Goal: Task Accomplishment & Management: Manage account settings

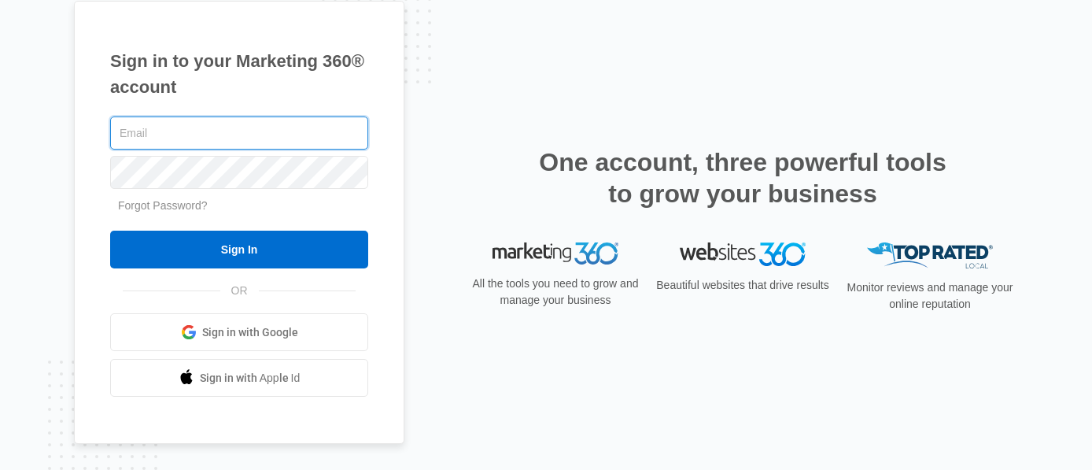
click at [304, 127] on input "text" at bounding box center [239, 132] width 258 height 33
click at [300, 130] on input "text" at bounding box center [239, 132] width 258 height 33
paste input "mariyakaganskaya@gmail.com"
type input "mariyakaganskaya@gmail.com"
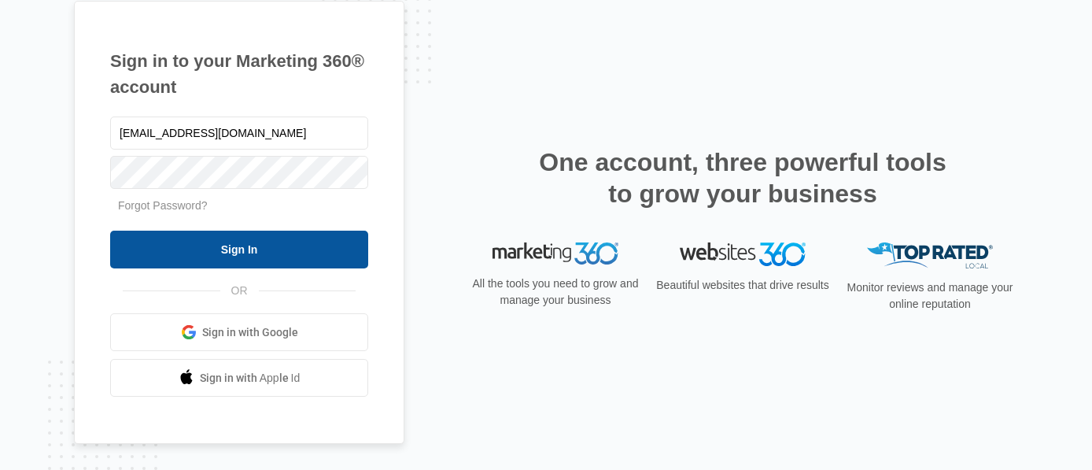
click at [272, 249] on input "Sign In" at bounding box center [239, 249] width 258 height 38
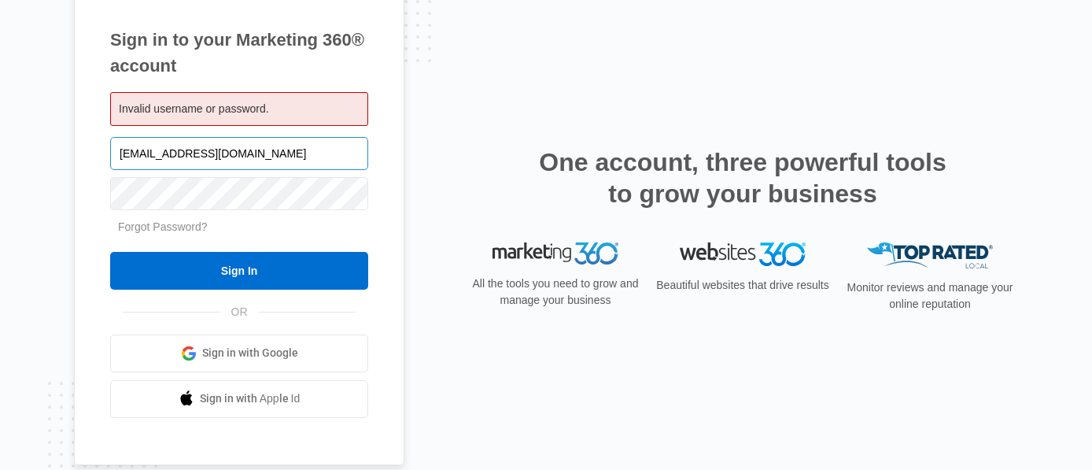
click at [261, 149] on input "mariyakaganskaya@gmail.com" at bounding box center [239, 153] width 258 height 33
click at [220, 345] on span "Sign in with Google" at bounding box center [250, 353] width 96 height 17
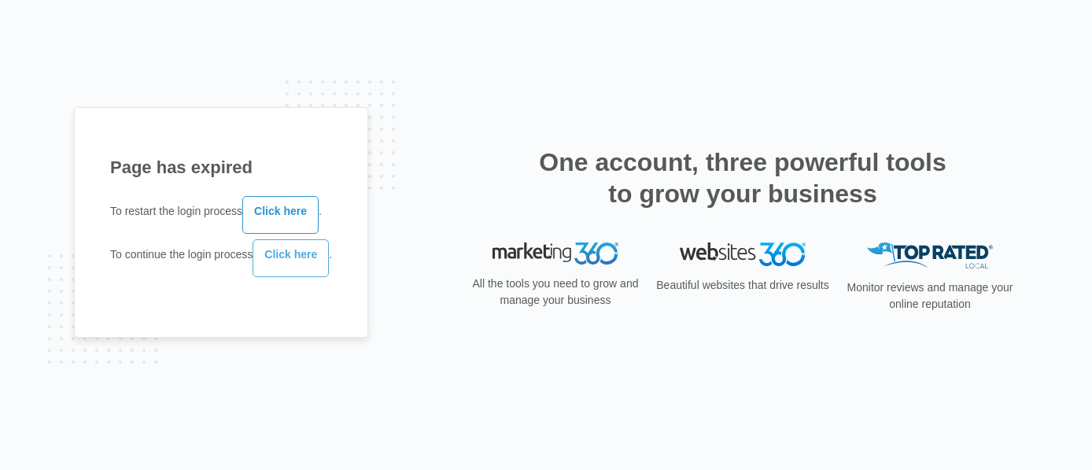
click at [300, 267] on link "Click here" at bounding box center [290, 258] width 76 height 38
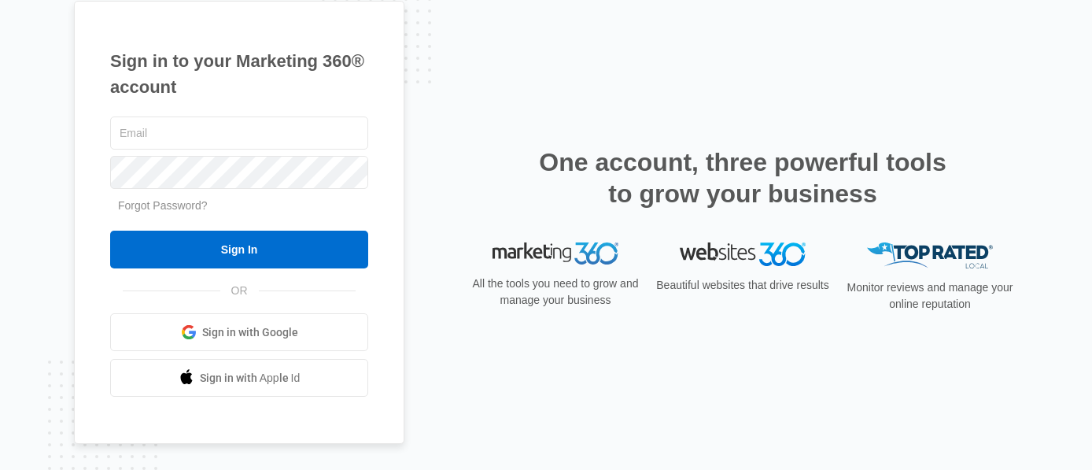
click at [245, 107] on div "Sign in to your Marketing 360® account Forgot Password? Sign In OR Sign in with…" at bounding box center [239, 223] width 330 height 444
click at [244, 121] on input "text" at bounding box center [239, 132] width 258 height 33
type input "[EMAIL_ADDRESS][DOMAIN_NAME]"
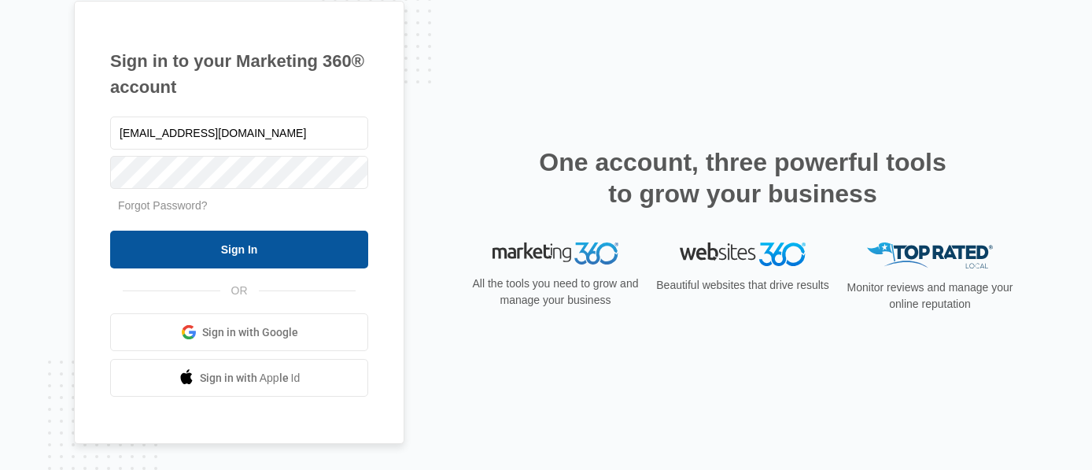
click at [226, 255] on input "Sign In" at bounding box center [239, 249] width 258 height 38
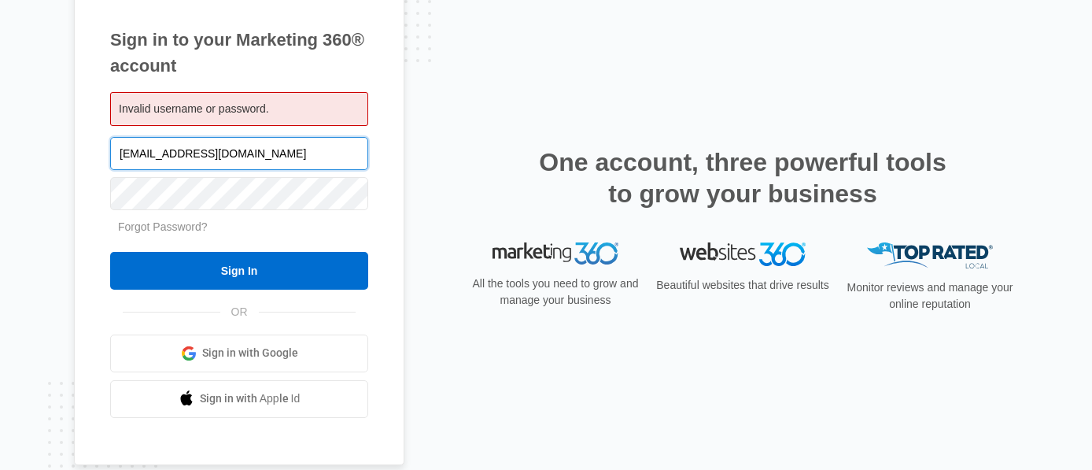
drag, startPoint x: 208, startPoint y: 157, endPoint x: 53, endPoint y: 156, distance: 155.7
click at [51, 157] on div "Sign in to your Marketing 360® account Invalid username or password. mariyakaga…" at bounding box center [546, 235] width 1092 height 470
type input "[DOMAIN_NAME][EMAIL_ADDRESS][DOMAIN_NAME]"
click at [110, 252] on input "Sign In" at bounding box center [239, 271] width 258 height 38
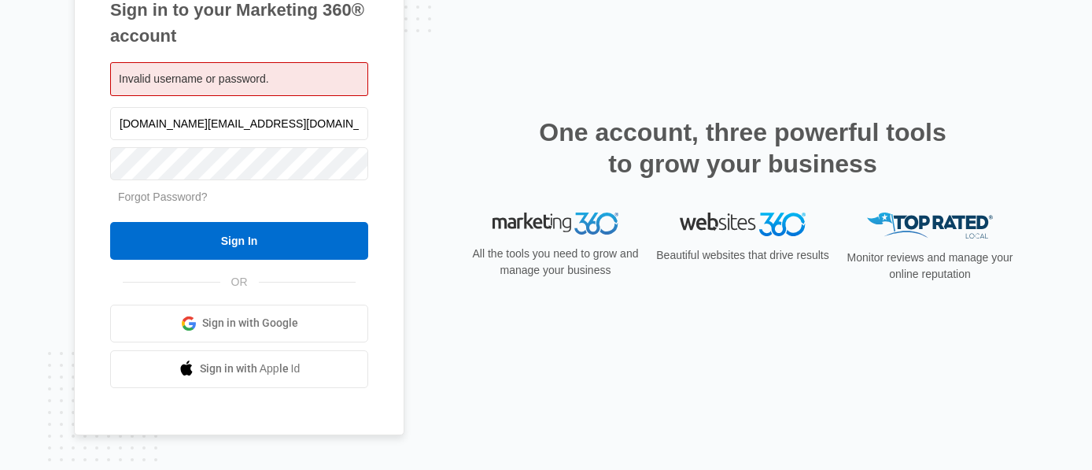
drag, startPoint x: 205, startPoint y: 123, endPoint x: 79, endPoint y: 121, distance: 125.1
click at [79, 121] on div "Sign in to your Marketing 360® account Invalid username or password. [DOMAIN_NA…" at bounding box center [239, 192] width 330 height 485
type input "[EMAIL_ADDRESS][DOMAIN_NAME]"
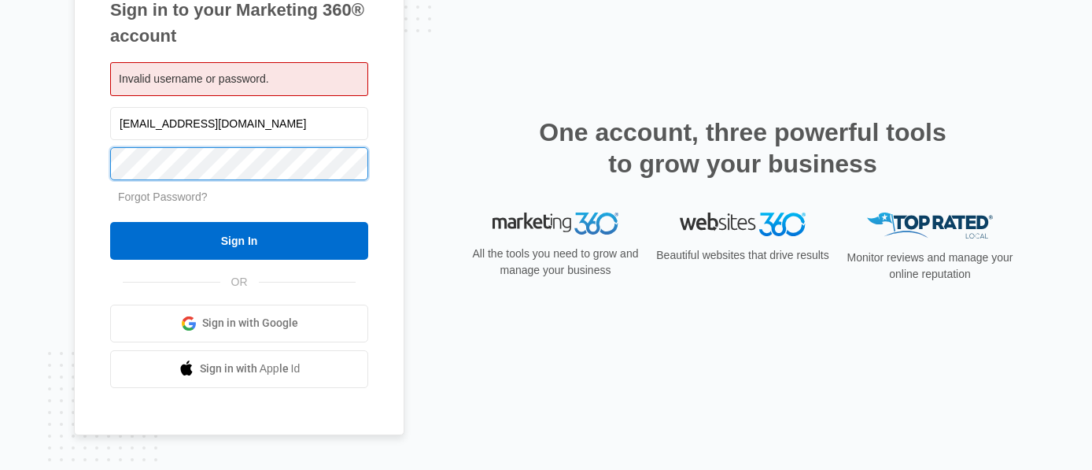
click at [110, 222] on input "Sign In" at bounding box center [239, 241] width 258 height 38
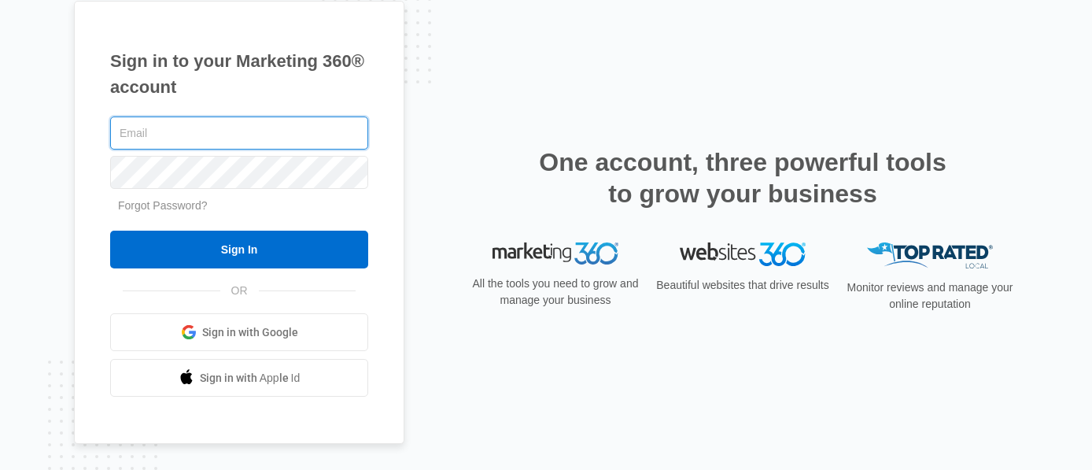
click at [246, 140] on input "text" at bounding box center [239, 132] width 258 height 33
type input "mariyakaganskaya@gmail.com"
click at [110, 230] on input "Sign In" at bounding box center [239, 249] width 258 height 38
click at [234, 134] on input "text" at bounding box center [239, 132] width 258 height 33
click at [54, 152] on div "Sign in to your Marketing 360® account Forgot Password? Sign In OR Sign in with…" at bounding box center [546, 235] width 1092 height 470
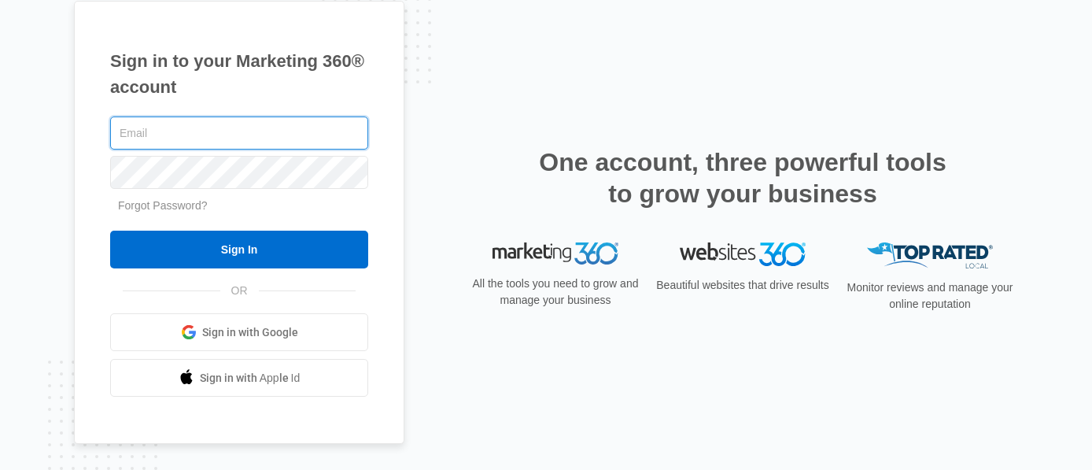
click at [281, 123] on input "text" at bounding box center [239, 132] width 258 height 33
paste input "[EMAIL_ADDRESS][DOMAIN_NAME]"
type input "[EMAIL_ADDRESS][DOMAIN_NAME]"
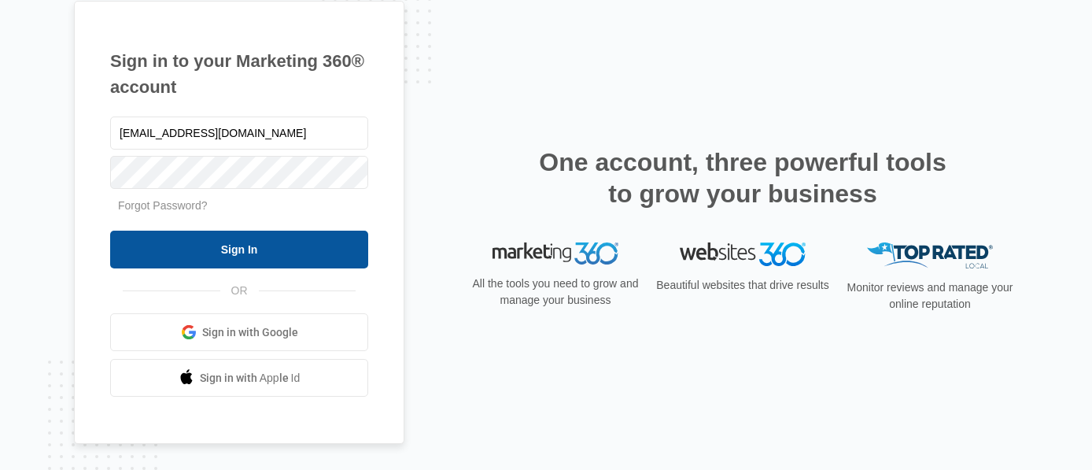
click at [272, 245] on input "Sign In" at bounding box center [239, 249] width 258 height 38
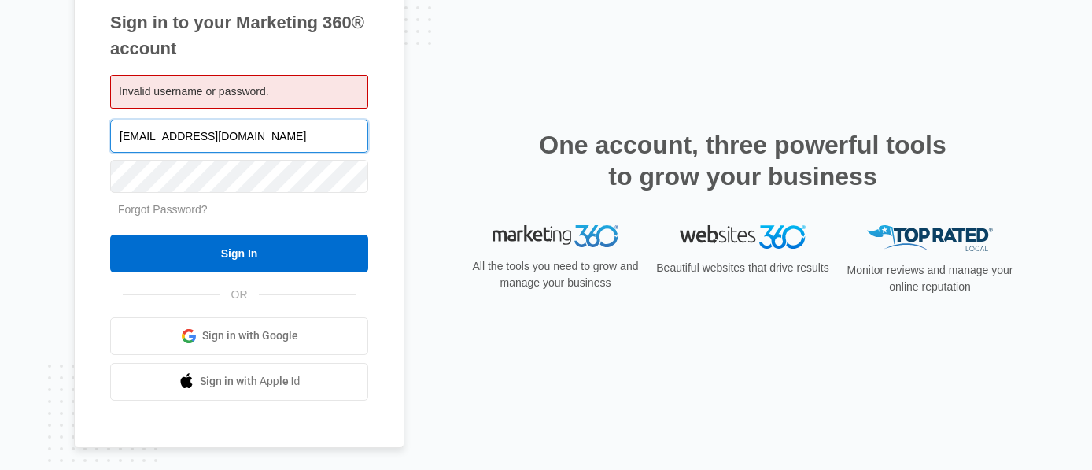
scroll to position [19, 0]
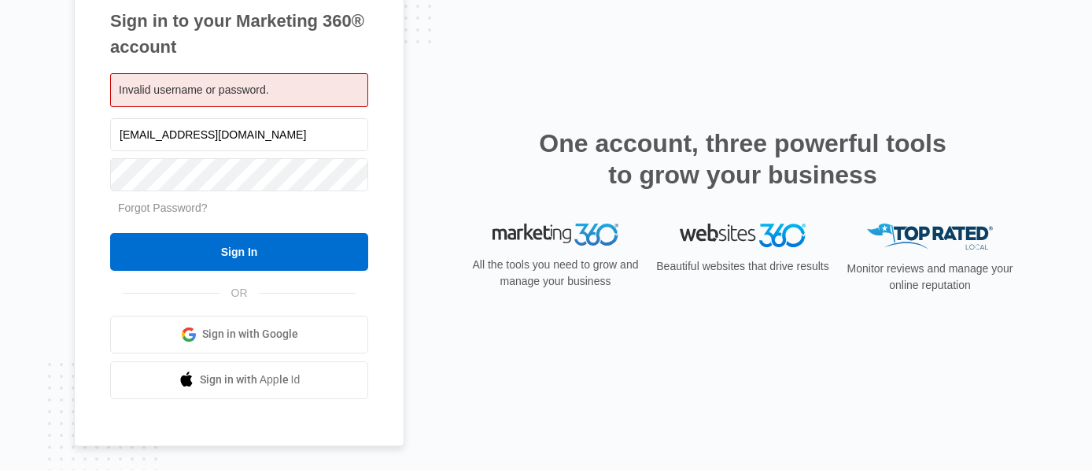
click at [349, 135] on keeper-lock "Open Keeper Popup" at bounding box center [350, 134] width 19 height 19
click at [351, 175] on keeper-lock "Open Keeper Popup" at bounding box center [350, 174] width 19 height 19
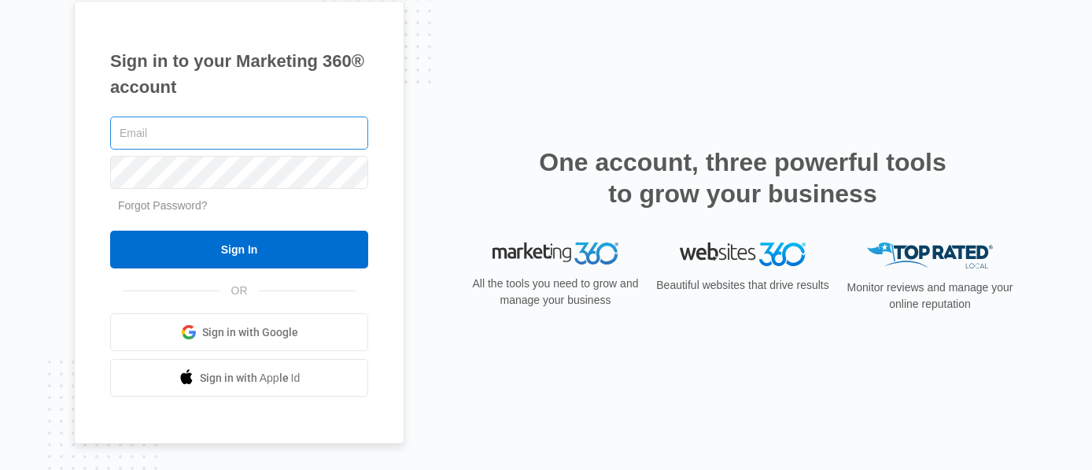
click at [286, 131] on input "text" at bounding box center [239, 132] width 258 height 33
click at [715, 293] on p "Beautiful websites that drive results" at bounding box center [742, 285] width 176 height 17
click at [733, 249] on img at bounding box center [743, 253] width 126 height 23
click at [228, 107] on div "Sign in to your Marketing 360® account Forgot Password? Sign In OR Sign in with…" at bounding box center [239, 223] width 330 height 444
click at [215, 130] on input "text" at bounding box center [239, 132] width 258 height 33
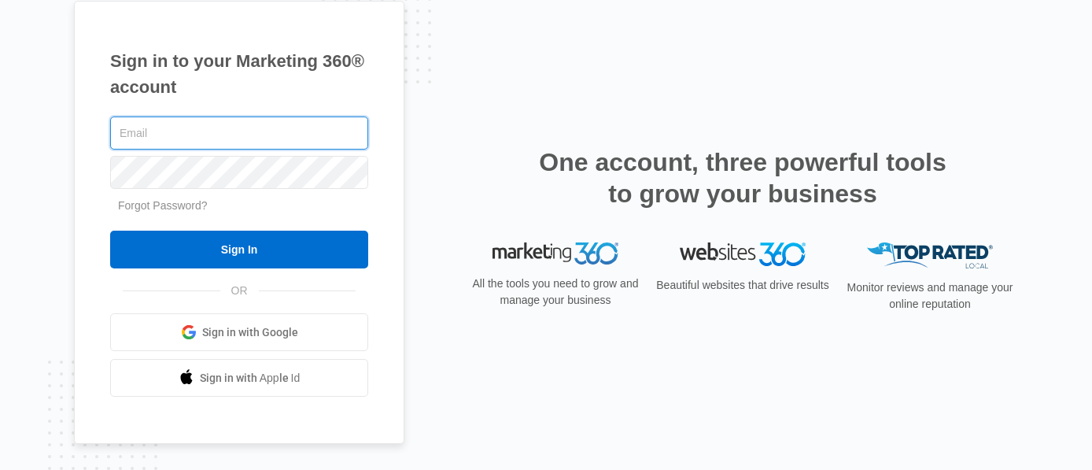
type input "[EMAIL_ADDRESS][DOMAIN_NAME]"
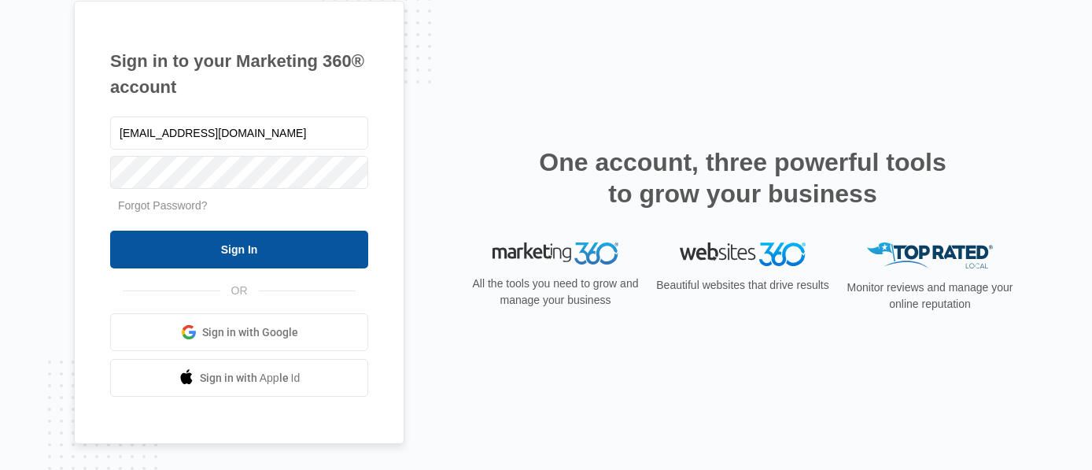
click at [245, 259] on input "Sign In" at bounding box center [239, 249] width 258 height 38
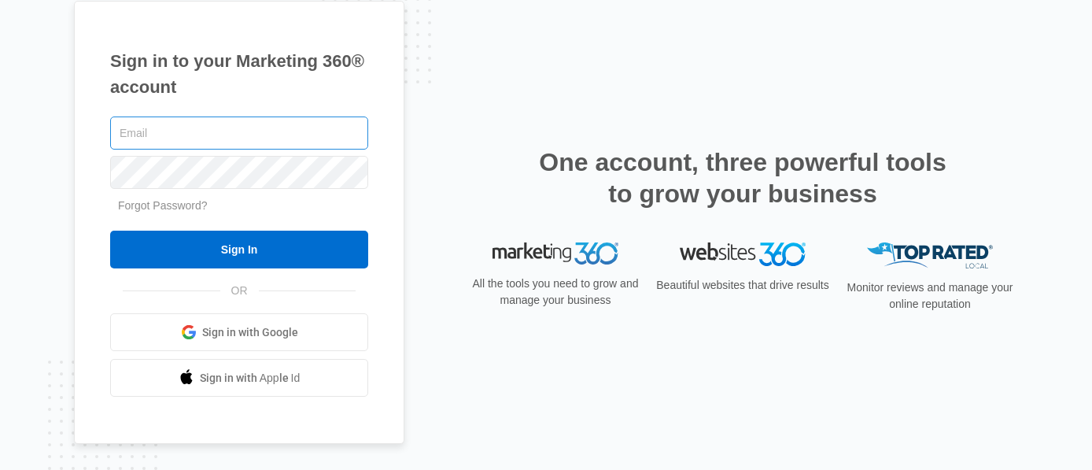
click at [300, 126] on input "text" at bounding box center [239, 132] width 258 height 33
type input "[EMAIL_ADDRESS][DOMAIN_NAME]"
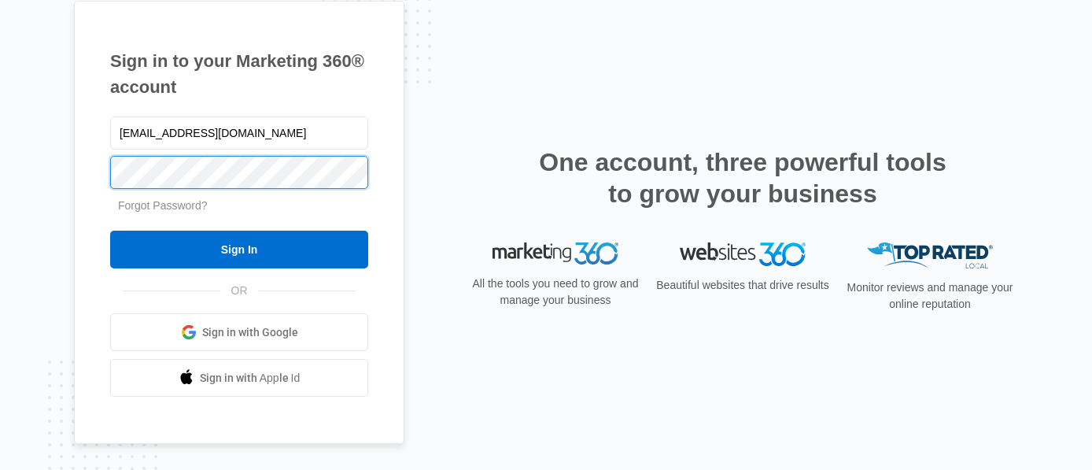
click at [110, 230] on input "Sign In" at bounding box center [239, 249] width 258 height 38
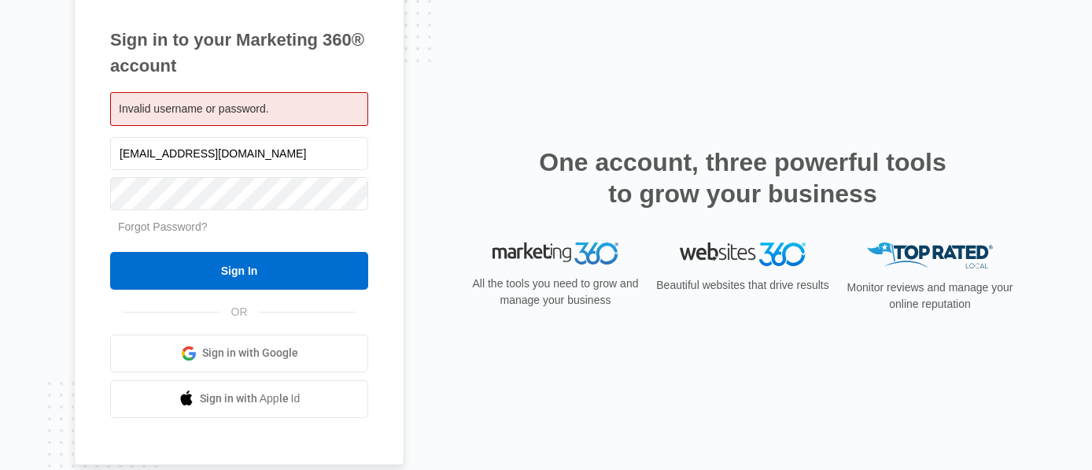
click at [577, 96] on div "Sign in to your Marketing 360® account Invalid username or password. [EMAIL_ADD…" at bounding box center [546, 235] width 944 height 510
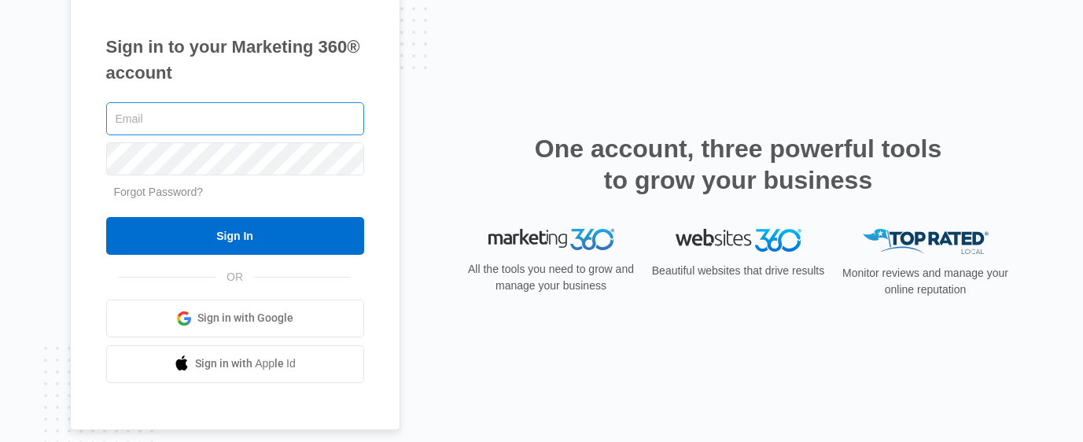
click at [202, 121] on input "text" at bounding box center [235, 118] width 258 height 33
type input "[EMAIL_ADDRESS][DOMAIN_NAME]"
